Goal: Task Accomplishment & Management: Complete application form

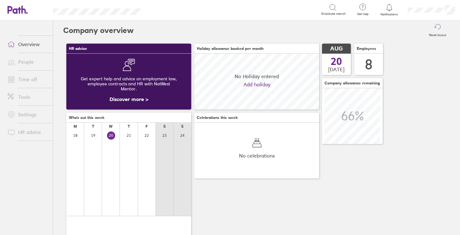
scroll to position [56, 125]
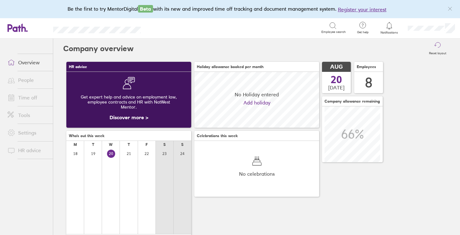
click at [22, 96] on link "Time off" at bounding box center [28, 97] width 50 height 13
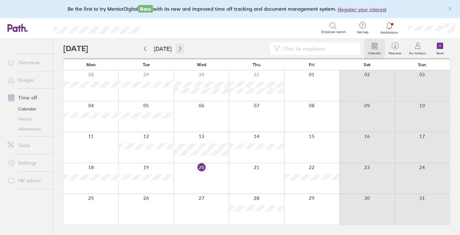
click at [179, 48] on icon "button" at bounding box center [180, 48] width 5 height 5
click at [115, 109] on div at bounding box center [91, 116] width 55 height 31
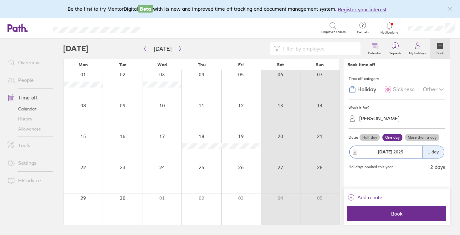
click at [116, 108] on div at bounding box center [122, 116] width 39 height 31
click at [405, 156] on div "[DATE]" at bounding box center [386, 152] width 73 height 12
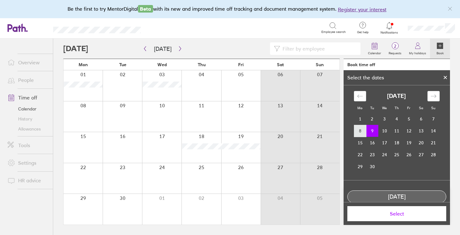
click at [361, 133] on td "8" at bounding box center [360, 131] width 12 height 12
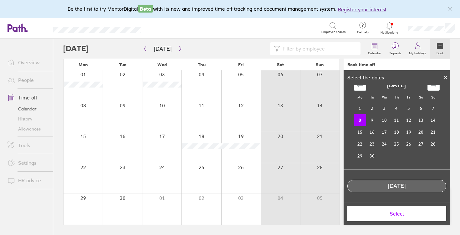
click at [387, 216] on button "Select" at bounding box center [397, 213] width 99 height 15
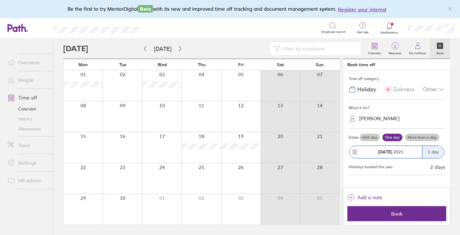
click at [421, 138] on label "More than a day" at bounding box center [422, 137] width 34 height 8
click at [0, 0] on input "More than a day" at bounding box center [0, 0] width 0 height 0
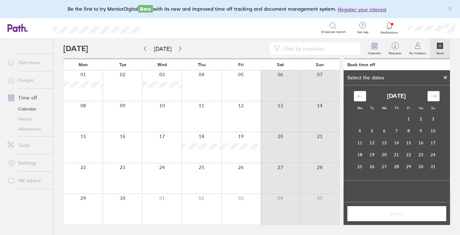
click at [433, 94] on icon "Move forward to switch to the next month." at bounding box center [434, 96] width 6 height 6
click at [373, 132] on td "9" at bounding box center [372, 131] width 12 height 12
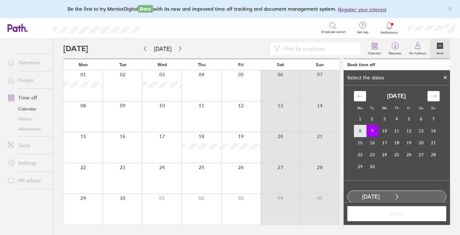
click at [360, 132] on td "8" at bounding box center [360, 131] width 12 height 12
click at [373, 132] on td "9" at bounding box center [372, 131] width 12 height 12
click at [401, 217] on button "Select" at bounding box center [397, 213] width 99 height 15
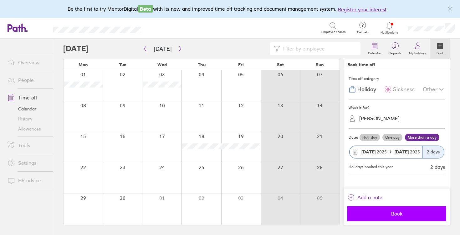
click at [401, 218] on button "Book" at bounding box center [397, 213] width 99 height 15
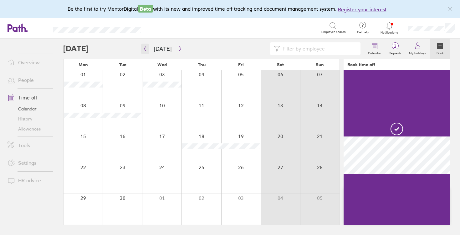
click at [145, 48] on icon "button" at bounding box center [145, 48] width 2 height 5
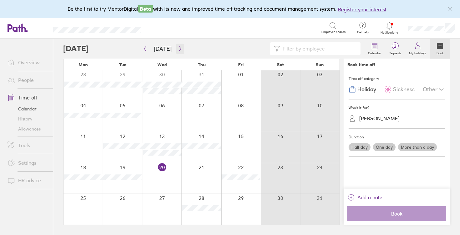
click at [179, 49] on icon "button" at bounding box center [180, 48] width 2 height 5
